Goal: Task Accomplishment & Management: Manage account settings

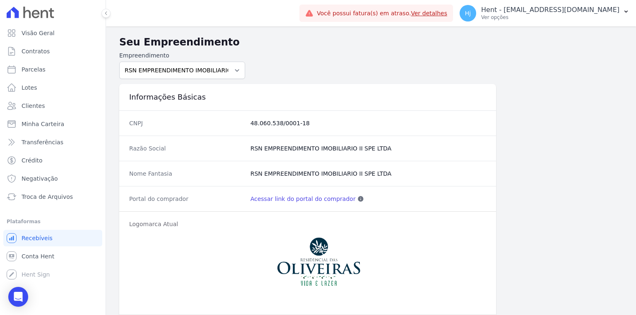
click at [41, 15] on icon at bounding box center [44, 14] width 7 height 8
click at [35, 33] on span "Visão Geral" at bounding box center [38, 33] width 33 height 8
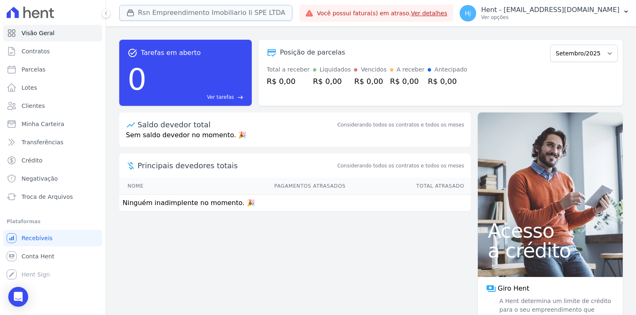
click at [224, 13] on button "Rsn Empreendimento Imobiliario Ii SPE LTDA" at bounding box center [205, 13] width 173 height 16
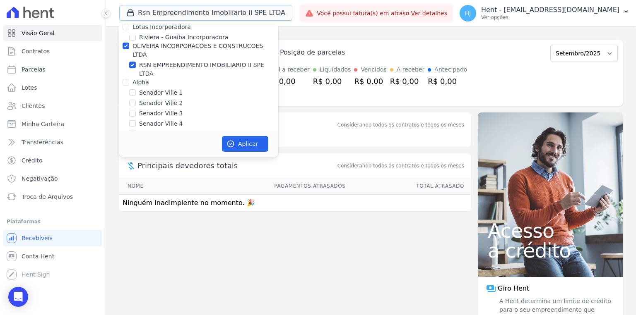
scroll to position [5487, 0]
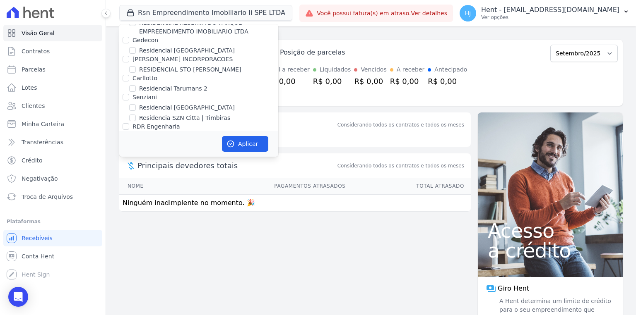
click at [135, 218] on input "RSN EMPREENDIMENTO IMOBILIARIO II SPE LTDA" at bounding box center [132, 221] width 7 height 7
checkbox input "false"
click at [347, 40] on div "Posição de parcelas Setembro/2025 Total a receber R$ 0,00 Liquidados R$ 0,00 Ve…" at bounding box center [440, 73] width 364 height 66
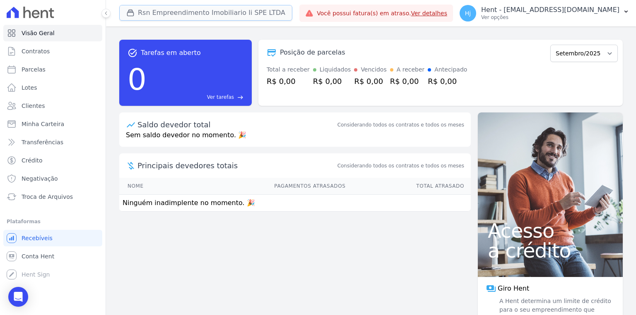
click at [133, 9] on icon "button" at bounding box center [130, 13] width 8 height 8
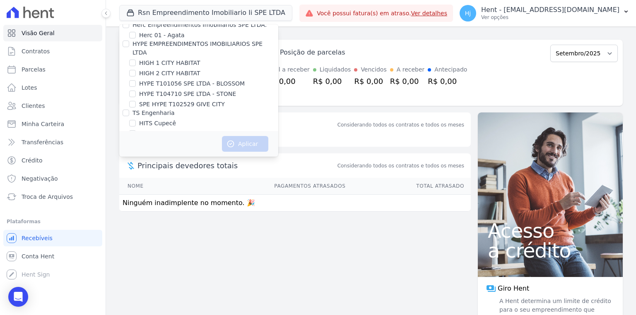
scroll to position [5941, 0]
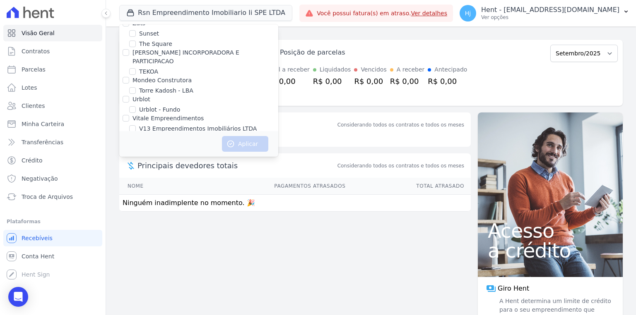
click at [135, 231] on input "VIDA FLORES 1" at bounding box center [132, 234] width 7 height 7
checkbox input "true"
click at [246, 144] on button "Aplicar" at bounding box center [245, 144] width 46 height 16
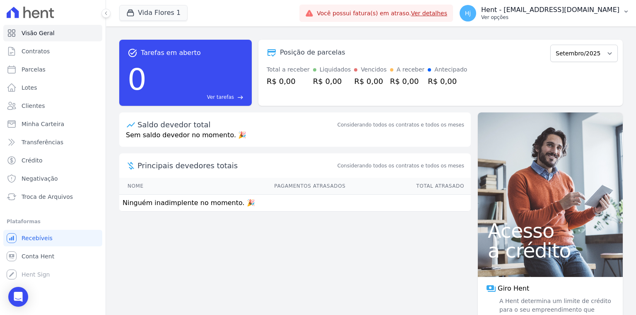
click at [569, 13] on p "Hent - [EMAIL_ADDRESS][DOMAIN_NAME]" at bounding box center [550, 10] width 138 height 8
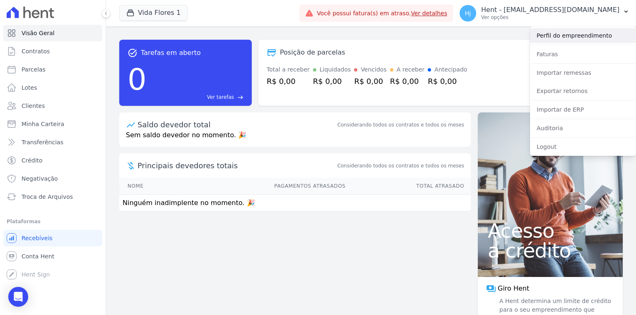
click at [561, 38] on link "Perfil do empreendimento" at bounding box center [583, 35] width 106 height 15
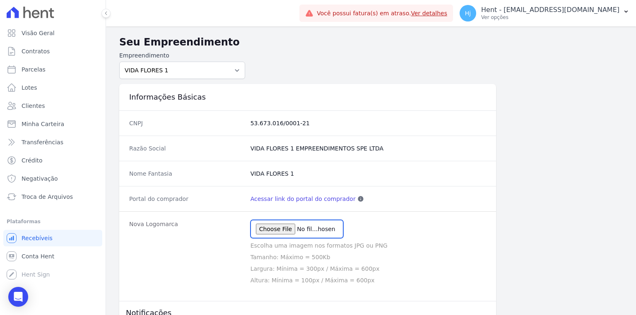
click at [280, 232] on input "file" at bounding box center [296, 229] width 93 height 18
type input "C:\fakepath\Logo Horizontal 2_P&B_Fundo Preto.png"
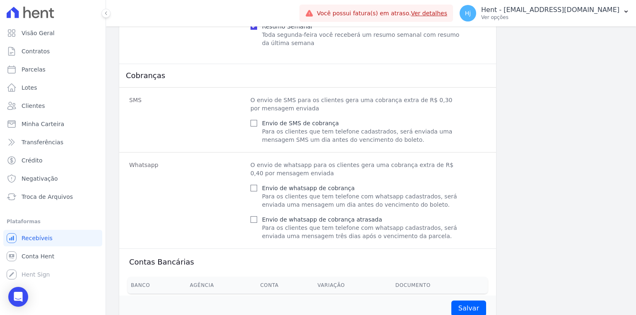
scroll to position [358, 0]
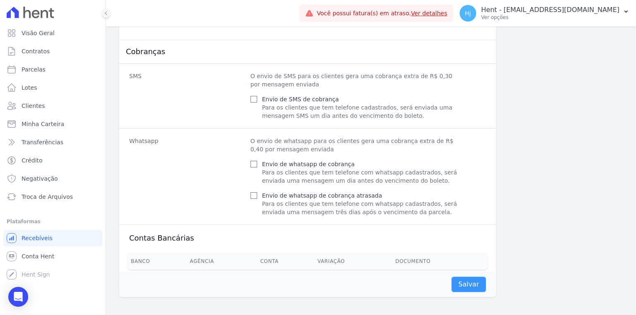
click at [463, 277] on input "Salvar" at bounding box center [468, 285] width 35 height 16
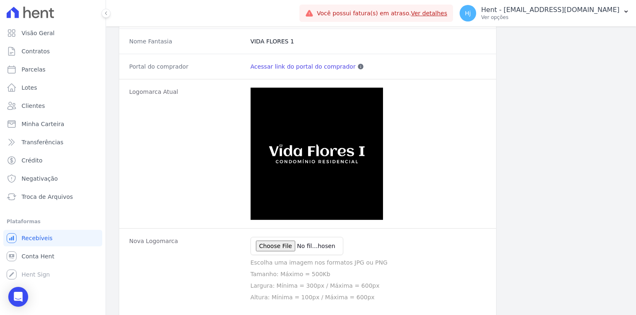
scroll to position [104, 0]
